Goal: Task Accomplishment & Management: Use online tool/utility

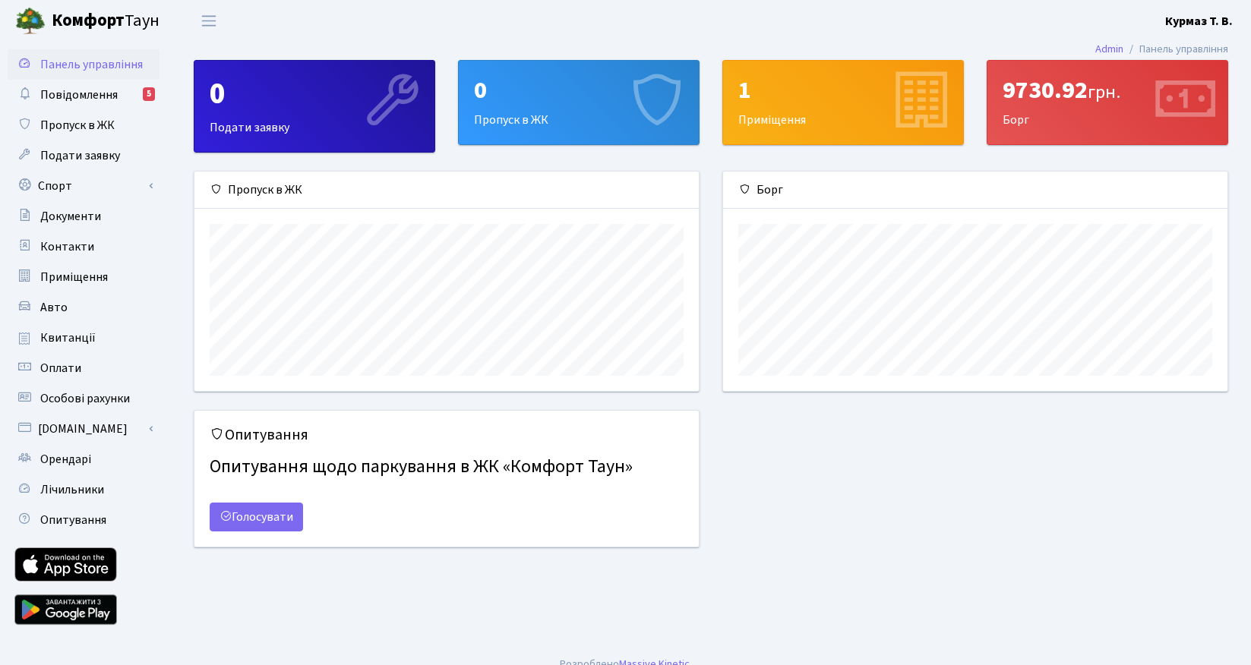
scroll to position [219, 504]
click at [109, 95] on span "Повідомлення" at bounding box center [78, 95] width 77 height 17
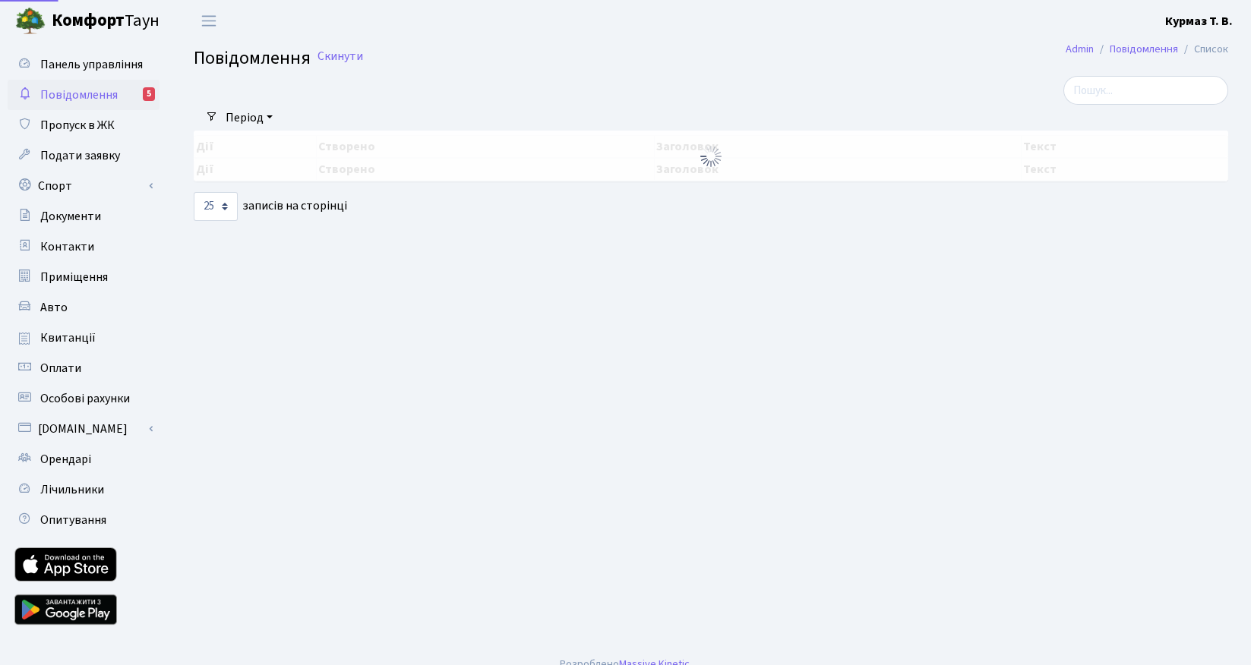
select select "25"
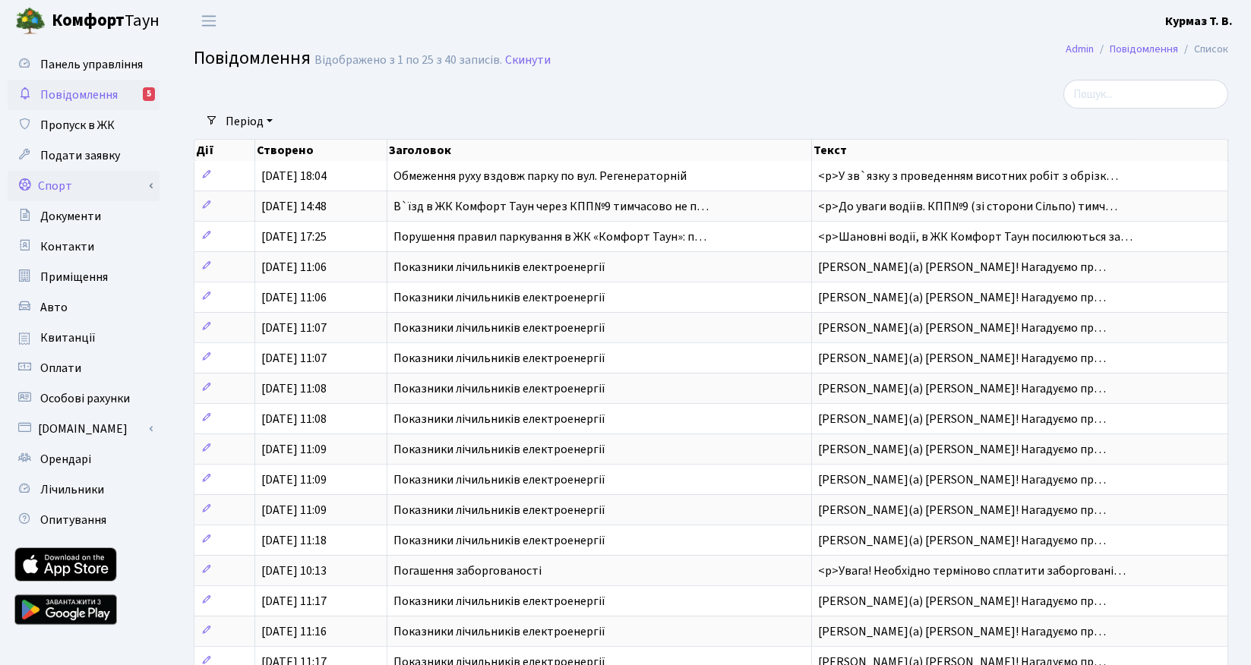
click at [80, 181] on link "Спорт" at bounding box center [84, 186] width 152 height 30
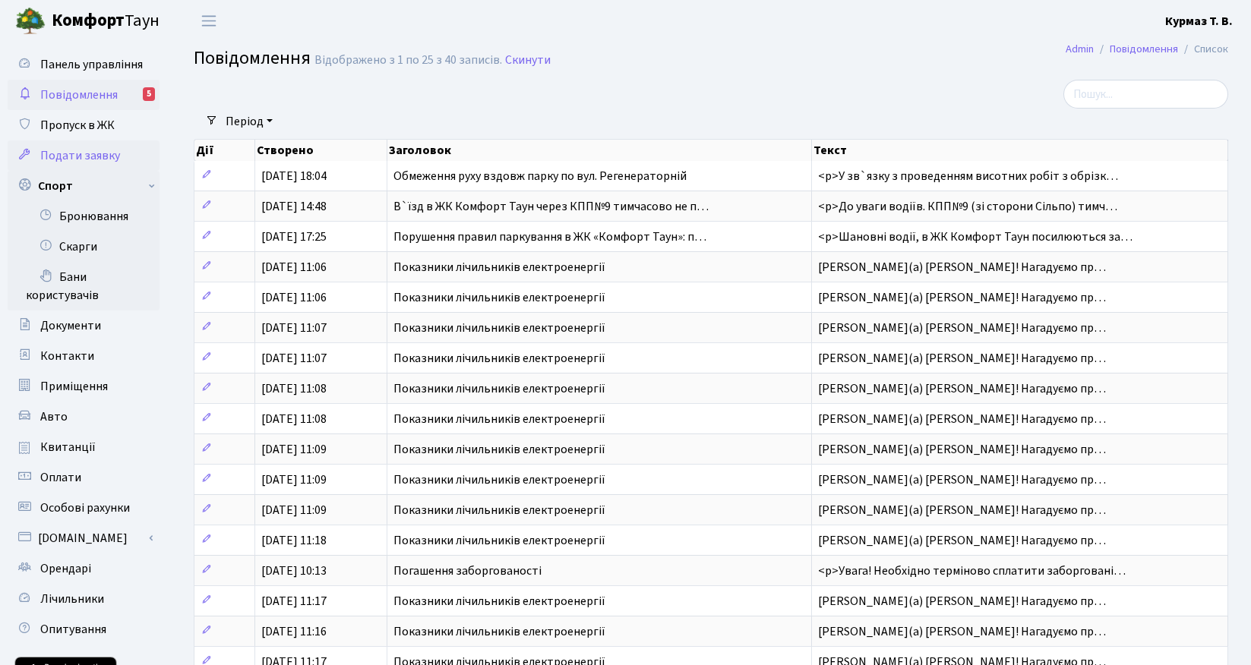
click at [76, 157] on span "Подати заявку" at bounding box center [80, 155] width 80 height 17
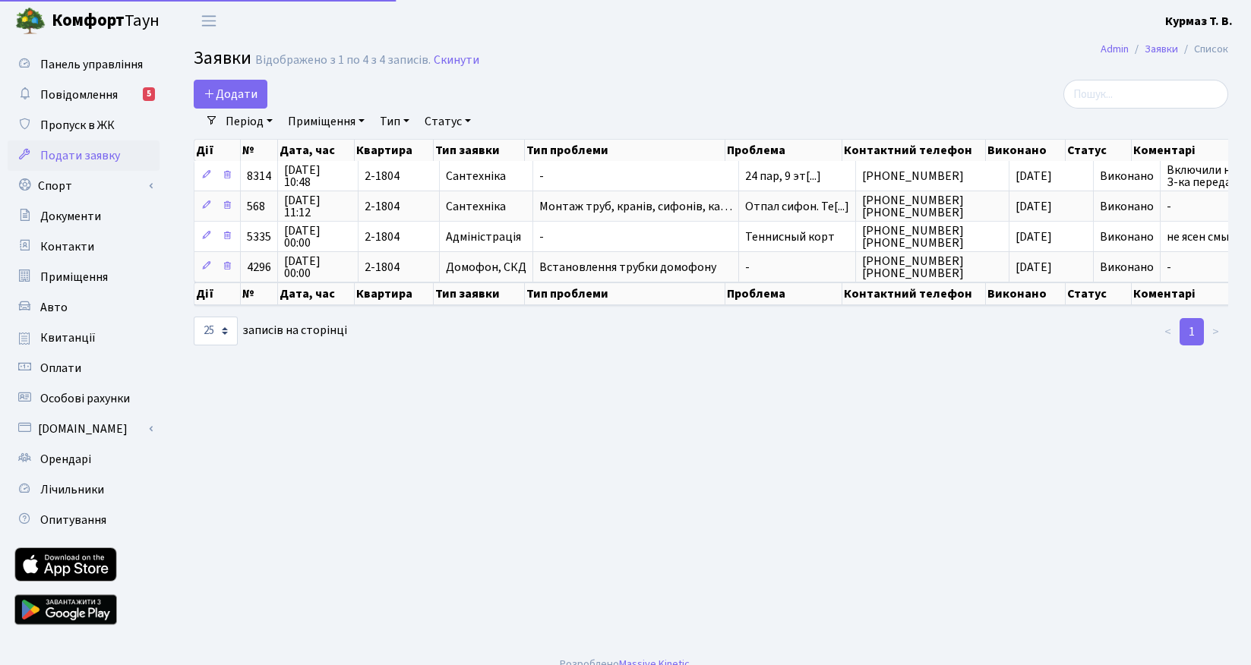
select select "25"
click at [76, 188] on link "Спорт" at bounding box center [84, 186] width 152 height 30
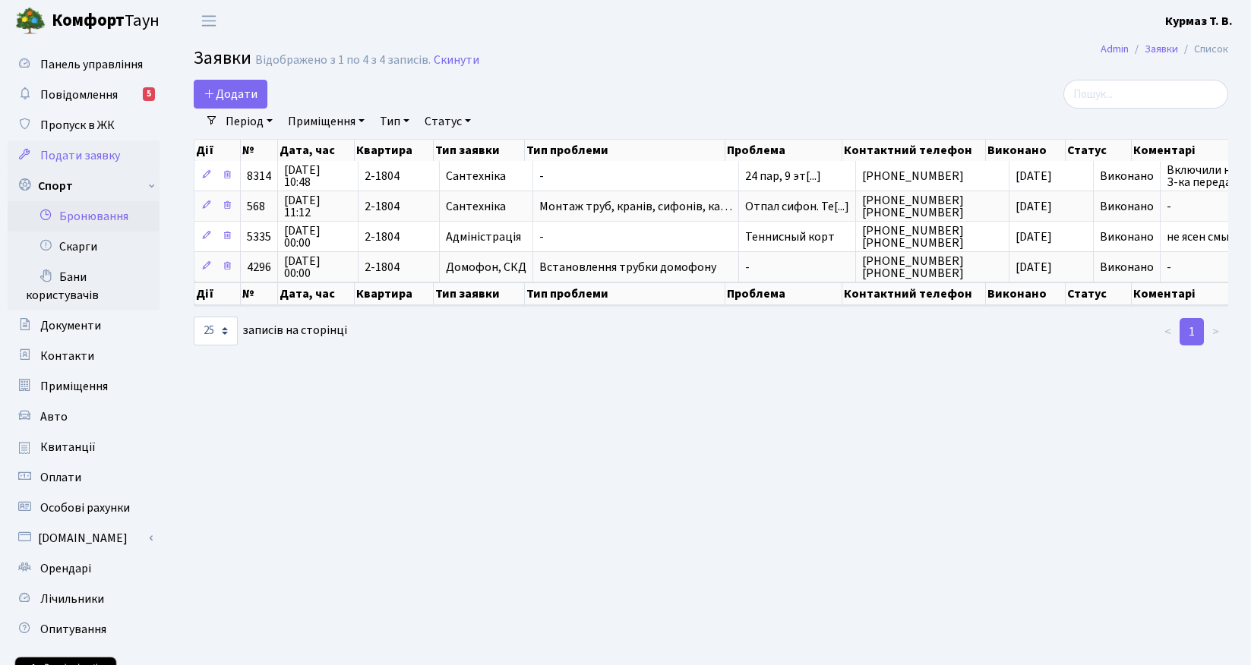
click at [84, 218] on link "Бронювання" at bounding box center [84, 216] width 152 height 30
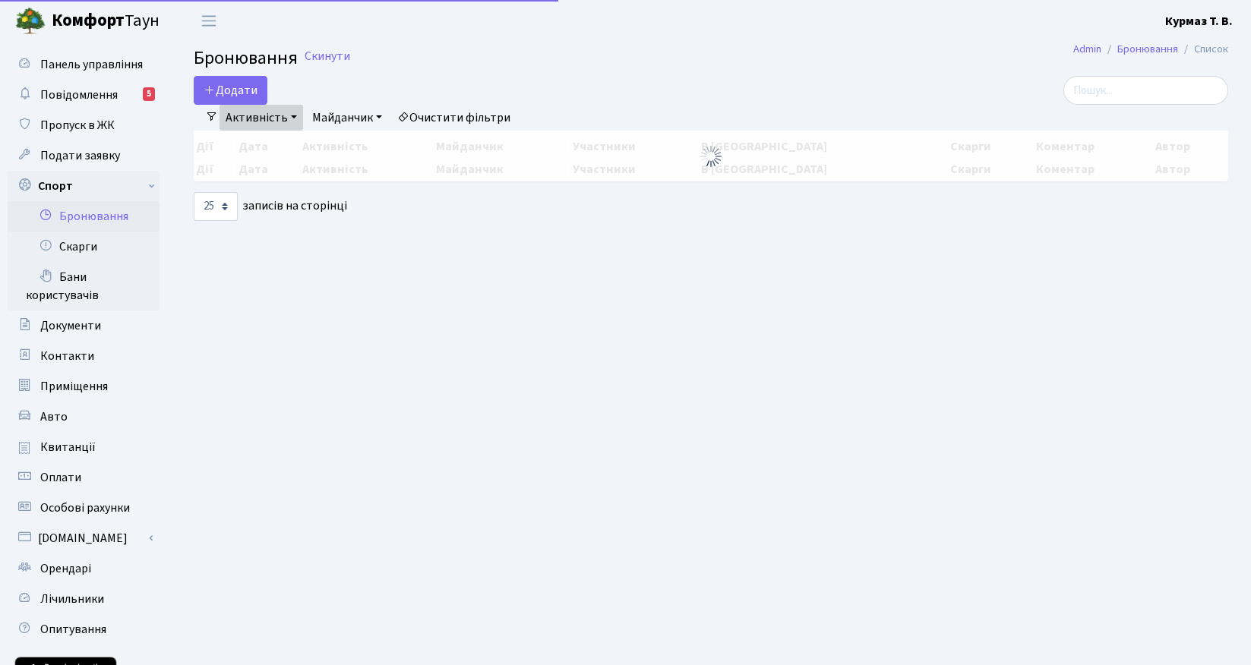
select select "25"
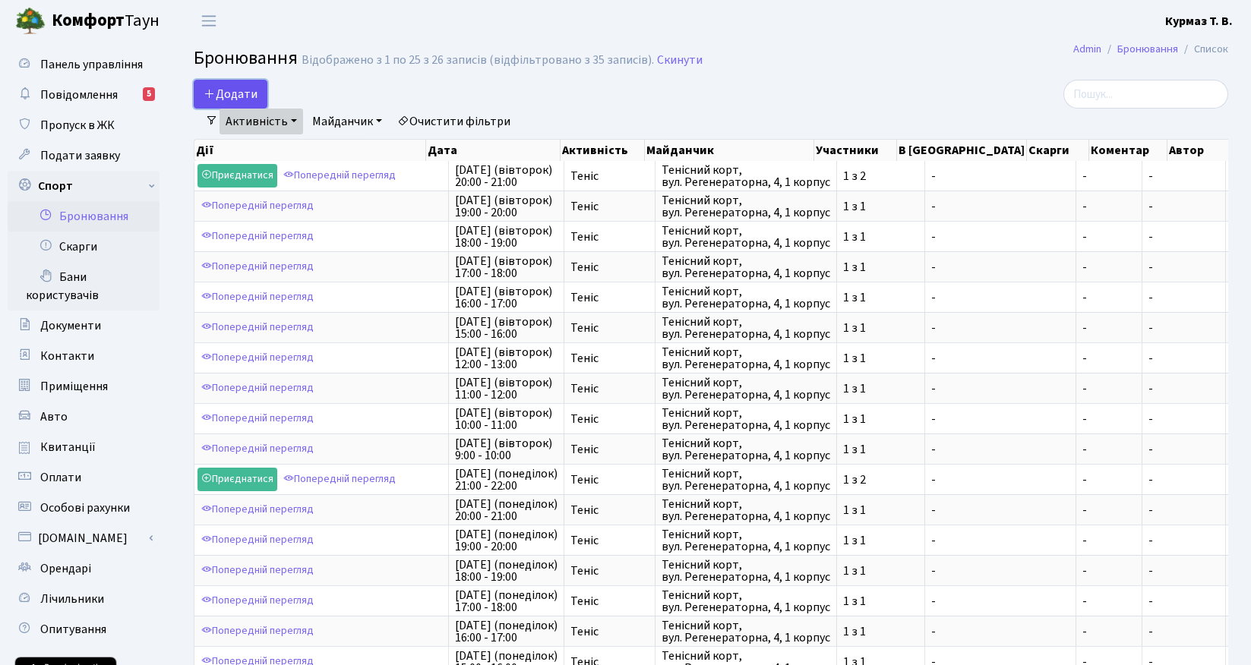
click at [240, 88] on button "Додати" at bounding box center [231, 94] width 74 height 29
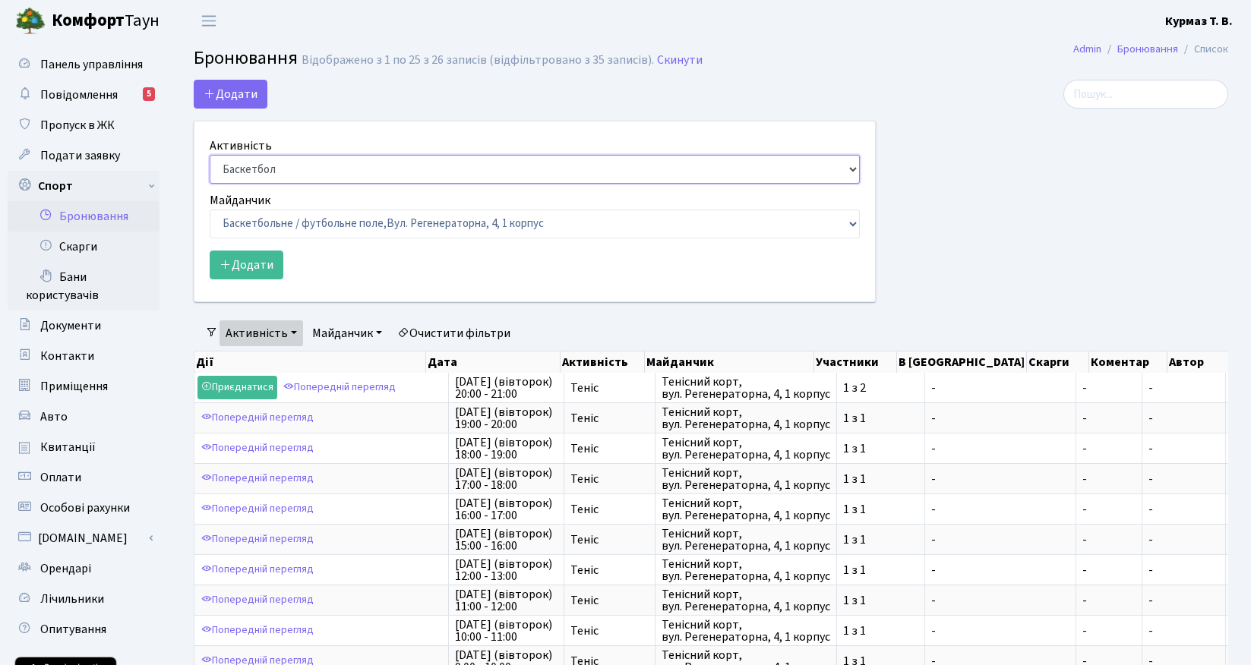
click at [275, 181] on select "Баскетбол Волейбол Йога Катання на роликах Настільний теніс Теніс Футбол Фітнес" at bounding box center [535, 169] width 650 height 29
select select "1"
click at [275, 229] on select "Баскетбольне / футбольне поле, Вул. Регенераторна, 4, 1 корпус Баскетбольне пол…" at bounding box center [535, 224] width 650 height 29
select select "1"
click at [246, 253] on button "Додати" at bounding box center [247, 265] width 74 height 29
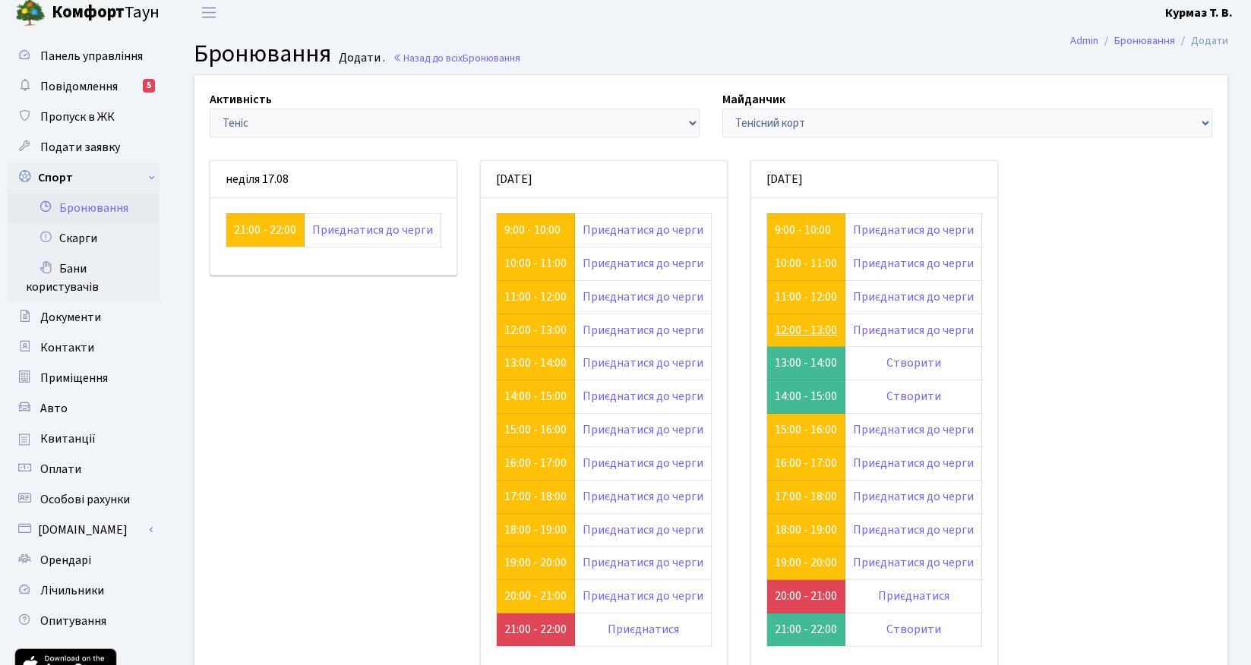
scroll to position [5, 0]
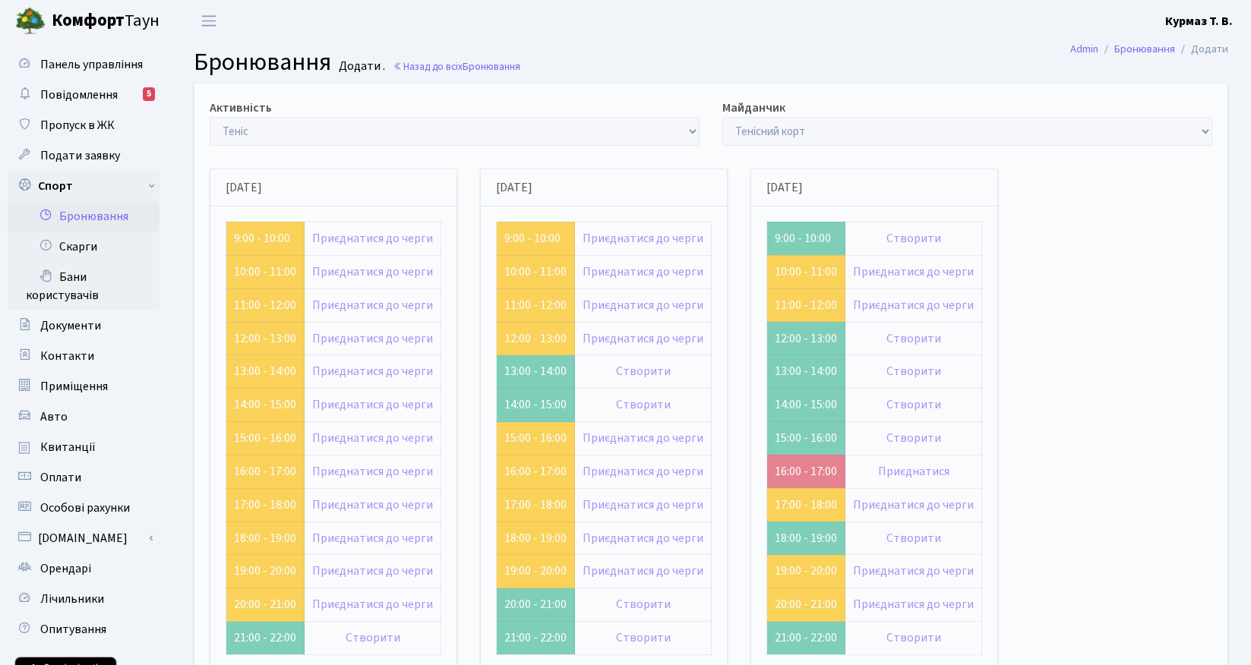
scroll to position [5, 0]
